Goal: Task Accomplishment & Management: Use online tool/utility

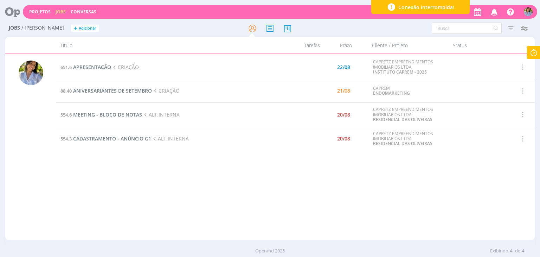
click at [531, 52] on icon at bounding box center [533, 53] width 13 height 14
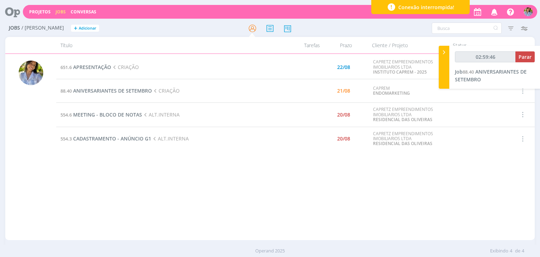
type input "02:59:47"
click at [441, 55] on icon at bounding box center [444, 52] width 7 height 7
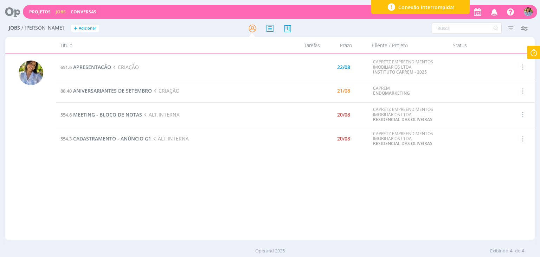
drag, startPoint x: 193, startPoint y: 180, endPoint x: 176, endPoint y: 180, distance: 16.9
click at [193, 180] on div "651.6 APRESENTAÇÃO CRIAÇÃO 22/08 CAPRETZ EMPREENDIMENTOS IMOBILIARIOS LTDA INST…" at bounding box center [295, 146] width 478 height 183
click at [130, 92] on span "ANIVERSARIANTES DE SETEMBRO" at bounding box center [112, 90] width 79 height 7
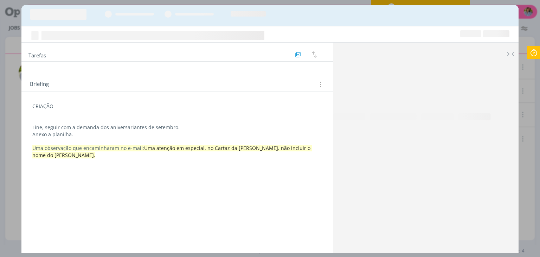
click at [534, 55] on icon at bounding box center [533, 53] width 13 height 14
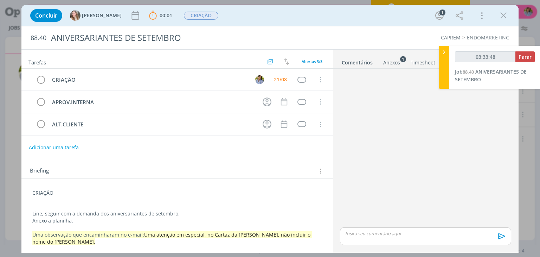
type input "03:33:49"
click at [523, 59] on span "Parar" at bounding box center [525, 56] width 13 height 7
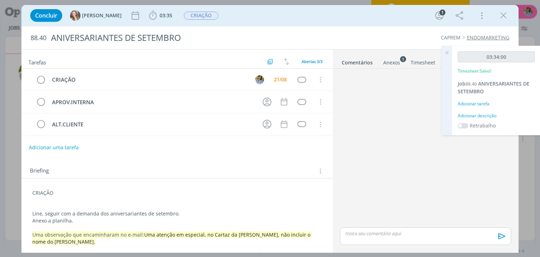
click at [390, 233] on p "dialog" at bounding box center [426, 233] width 160 height 6
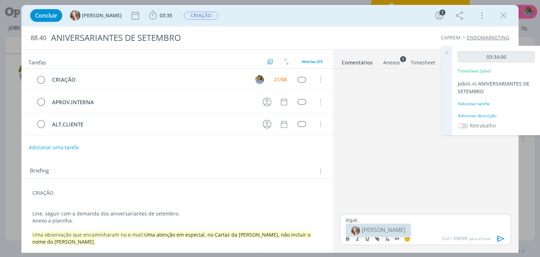
click at [370, 225] on li "[PERSON_NAME]" at bounding box center [378, 230] width 65 height 13
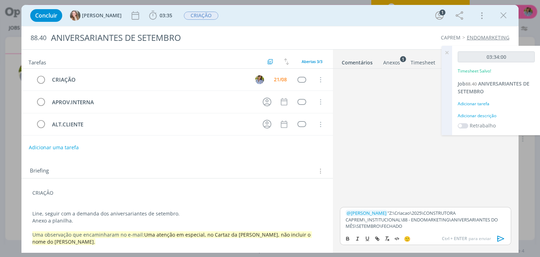
click at [373, 218] on p "﻿ @ [PERSON_NAME] ﻿ "Z:\Criacao\2025\CONSTRUTORA CAPREM\_INSTITUCIONAL\88 - END…" at bounding box center [426, 219] width 160 height 19
click at [499, 238] on icon "dialog" at bounding box center [501, 238] width 11 height 11
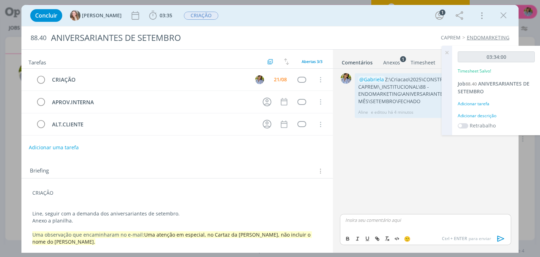
click at [448, 52] on icon at bounding box center [447, 53] width 13 height 14
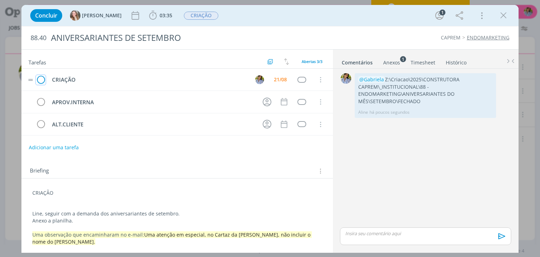
click at [40, 79] on icon "dialog" at bounding box center [41, 80] width 10 height 11
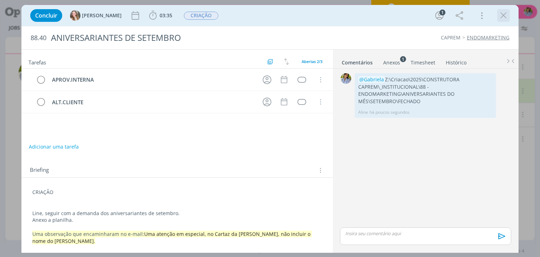
click at [499, 15] on icon "dialog" at bounding box center [503, 15] width 11 height 11
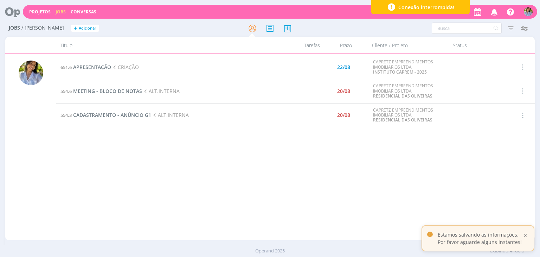
click at [526, 237] on div at bounding box center [525, 235] width 6 height 6
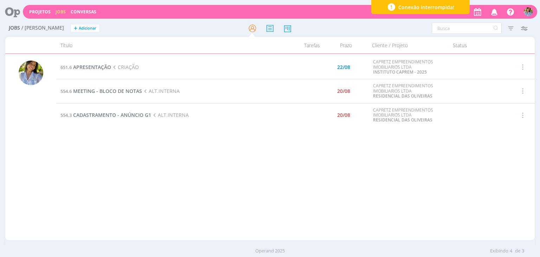
click at [176, 157] on div "651.6 APRESENTAÇÃO CRIAÇÃO 22/08 CAPRETZ EMPREENDIMENTOS IMOBILIARIOS LTDA INST…" at bounding box center [295, 146] width 478 height 183
click at [112, 114] on span "CADASTRAMENTO - ANÚNCIO G1" at bounding box center [112, 114] width 78 height 7
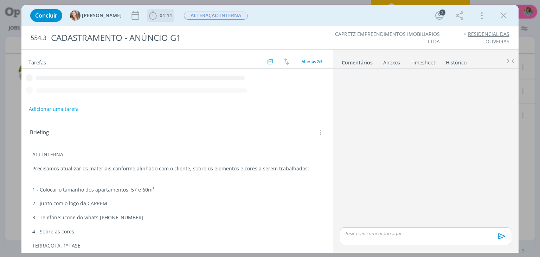
click at [148, 20] on span "01:11" at bounding box center [161, 15] width 26 height 11
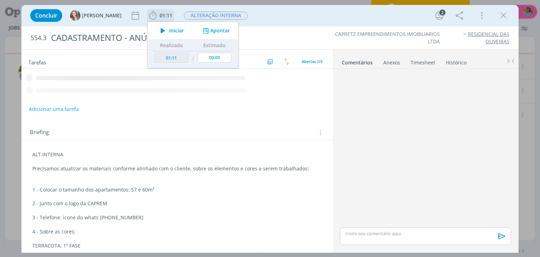
click at [169, 31] on span "Iniciar" at bounding box center [176, 30] width 15 height 5
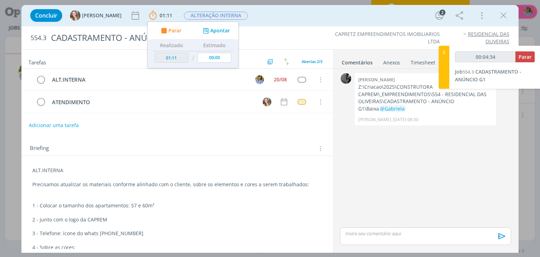
click at [502, 20] on icon "dialog" at bounding box center [503, 15] width 11 height 11
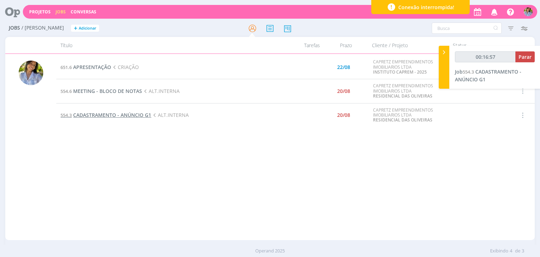
click at [122, 115] on span "CADASTRAMENTO - ANÚNCIO G1" at bounding box center [112, 114] width 78 height 7
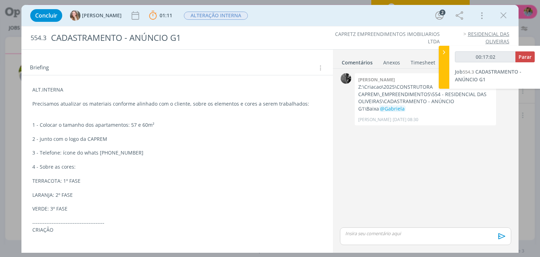
scroll to position [160, 0]
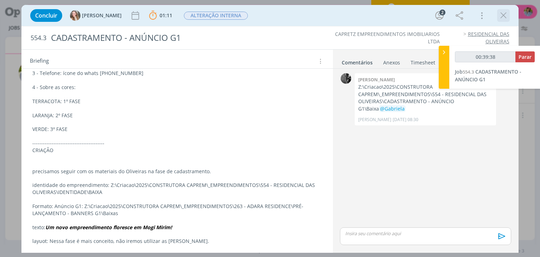
click at [505, 20] on icon "dialog" at bounding box center [503, 15] width 11 height 11
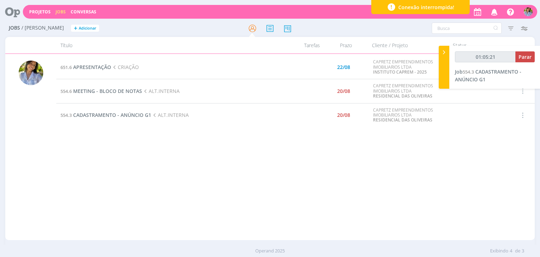
type input "01:05:22"
click at [526, 59] on span "Parar" at bounding box center [525, 56] width 13 height 7
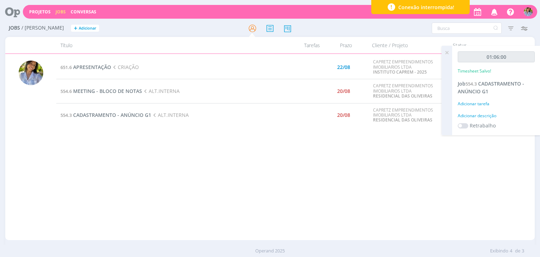
click at [449, 51] on icon at bounding box center [447, 53] width 13 height 14
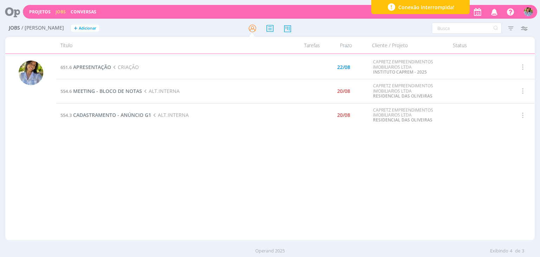
click at [167, 186] on div "651.6 APRESENTAÇÃO CRIAÇÃO 22/08 CAPRETZ EMPREENDIMENTOS IMOBILIARIOS LTDA INST…" at bounding box center [295, 146] width 478 height 183
